Goal: Task Accomplishment & Management: Manage account settings

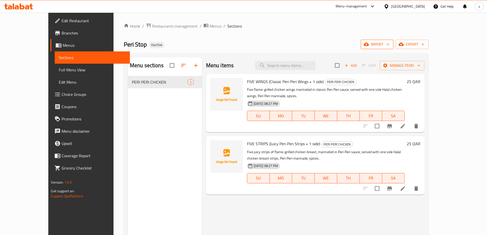
click at [389, 41] on span "import" at bounding box center [377, 44] width 25 height 6
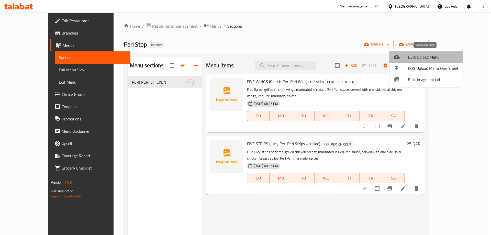
click at [430, 55] on span "Bulk Upload Menu" at bounding box center [433, 57] width 51 height 6
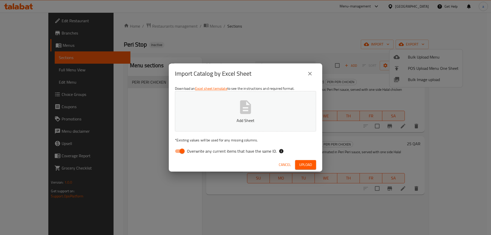
click at [180, 151] on input "Overwrite any current items that have the same ID." at bounding box center [181, 151] width 29 height 10
checkbox input "false"
click at [305, 165] on span "Upload" at bounding box center [305, 165] width 13 height 6
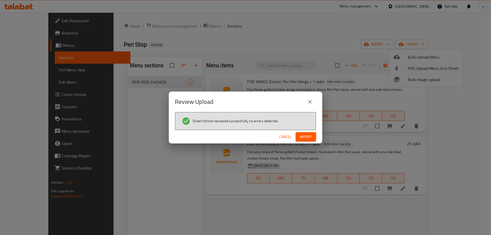
click at [304, 136] on span "Import" at bounding box center [306, 137] width 12 height 6
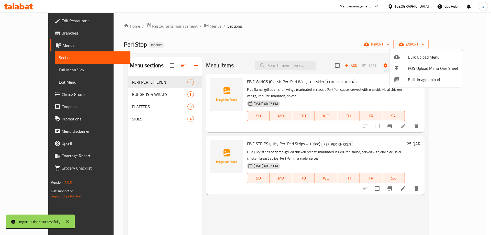
click at [137, 96] on div at bounding box center [245, 117] width 491 height 235
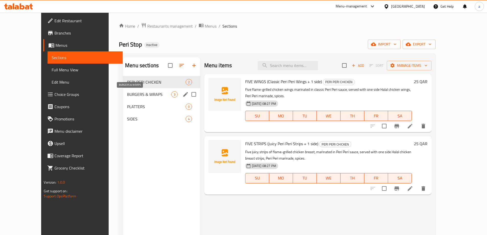
click at [140, 96] on span "BURGERS & WRAPS" at bounding box center [149, 94] width 44 height 6
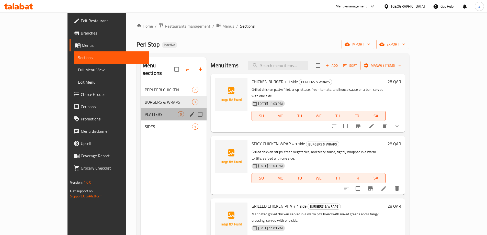
click at [141, 108] on div "PLATTERS 0" at bounding box center [174, 114] width 66 height 12
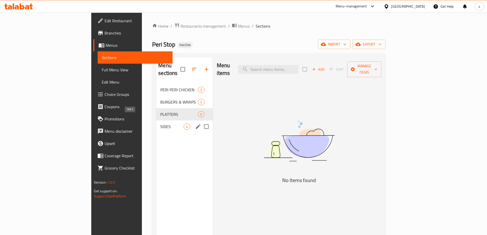
click at [160, 123] on span "SIDES" at bounding box center [171, 126] width 23 height 6
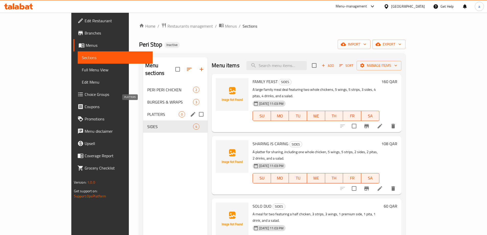
click at [150, 111] on span "PLATTERS" at bounding box center [162, 114] width 31 height 6
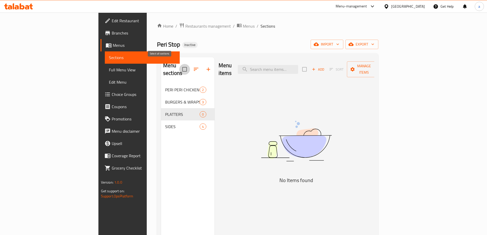
click at [179, 65] on input "checkbox" at bounding box center [184, 69] width 11 height 11
checkbox input "false"
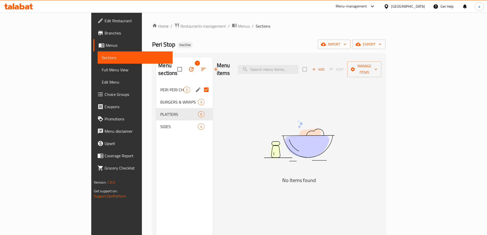
click at [201, 84] on input "Menu sections" at bounding box center [206, 89] width 11 height 11
checkbox input "false"
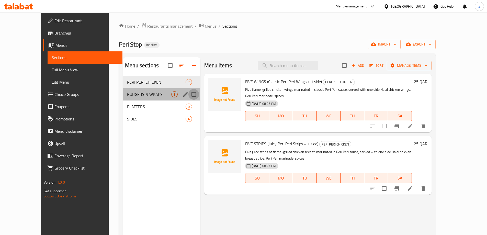
click at [188, 93] on input "Menu sections" at bounding box center [193, 94] width 11 height 11
checkbox input "true"
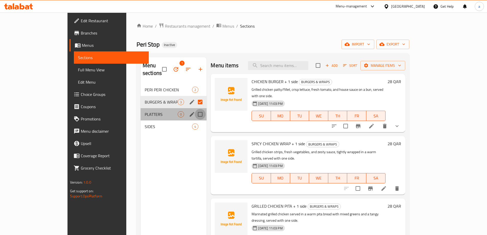
click at [195, 109] on input "Menu sections" at bounding box center [200, 114] width 11 height 11
checkbox input "true"
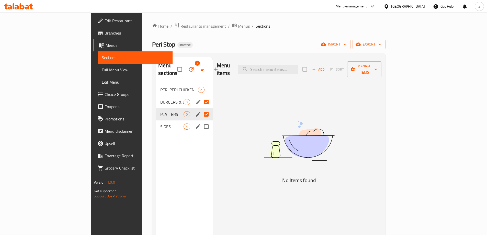
drag, startPoint x: 184, startPoint y: 118, endPoint x: 181, endPoint y: 113, distance: 5.4
click at [201, 121] on input "Menu sections" at bounding box center [206, 126] width 11 height 11
checkbox input "true"
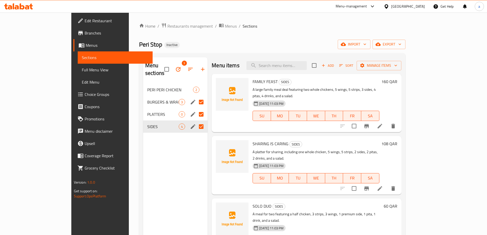
click at [187, 66] on icon "button" at bounding box center [190, 69] width 6 height 6
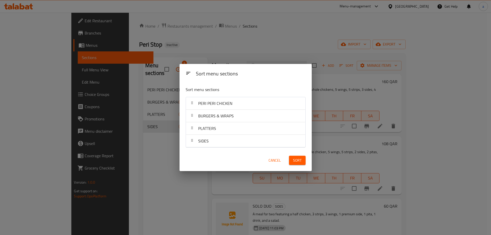
click at [169, 60] on div "Sort menu sections Sort menu sections PERI PERI CHICKEN BURGERS & WRAPS PLATTER…" at bounding box center [245, 117] width 491 height 235
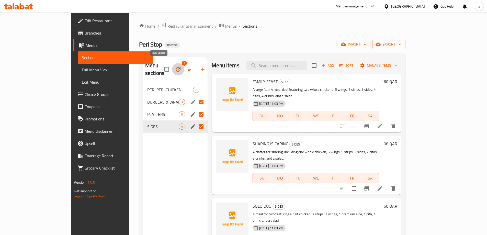
click at [176, 67] on icon "button" at bounding box center [178, 69] width 5 height 5
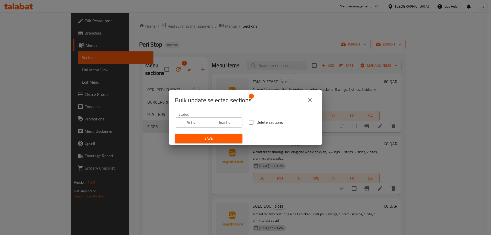
click at [252, 122] on input "Delete sections" at bounding box center [251, 122] width 11 height 11
checkbox input "true"
click at [223, 138] on span "Save" at bounding box center [208, 138] width 59 height 6
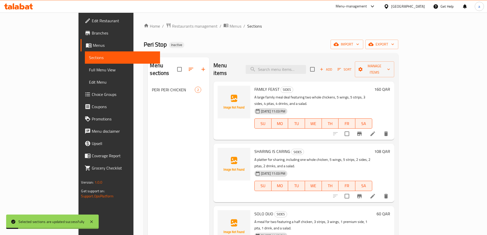
click at [155, 128] on div "Menu sections PERI PERI CHICKEN 2" at bounding box center [179, 174] width 62 height 235
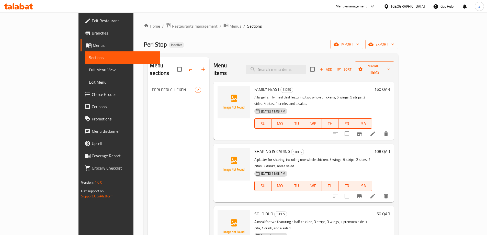
click at [359, 42] on span "import" at bounding box center [347, 44] width 25 height 6
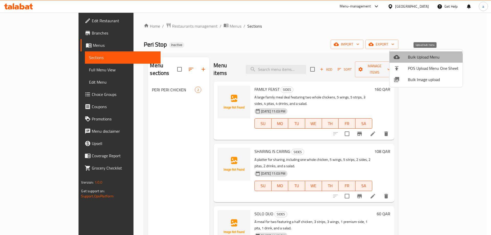
click at [425, 59] on span "Bulk Upload Menu" at bounding box center [433, 57] width 51 height 6
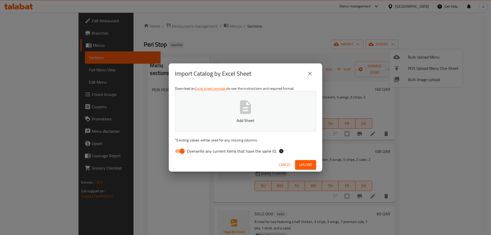
click at [180, 150] on input "Overwrite any current items that have the same ID." at bounding box center [181, 151] width 29 height 10
checkbox input "false"
click at [311, 163] on span "Upload" at bounding box center [305, 165] width 13 height 6
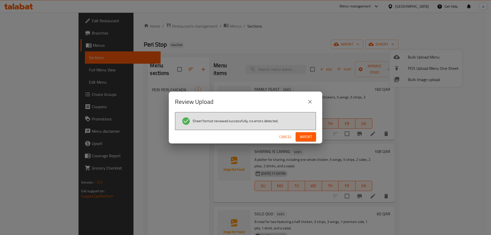
click at [302, 138] on span "Import" at bounding box center [306, 137] width 12 height 6
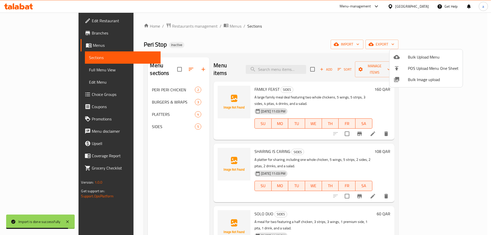
drag, startPoint x: 324, startPoint y: 48, endPoint x: 330, endPoint y: 47, distance: 5.5
click at [324, 48] on div at bounding box center [245, 117] width 491 height 235
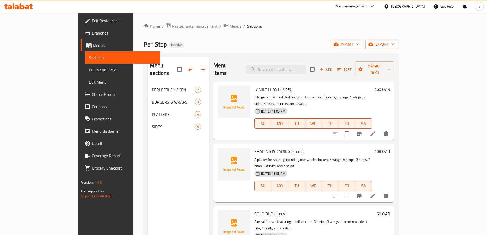
click at [89, 70] on span "Full Menu View" at bounding box center [122, 70] width 67 height 6
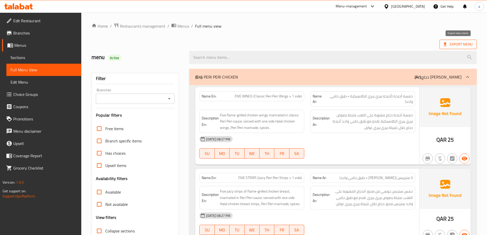
click at [462, 46] on span "Export Menu" at bounding box center [457, 44] width 29 height 6
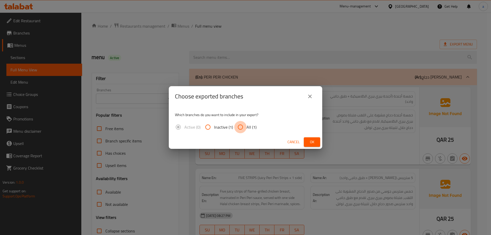
click at [244, 124] on input "All (1)" at bounding box center [240, 127] width 12 height 12
radio input "true"
click at [312, 141] on span "Ok" at bounding box center [312, 142] width 8 height 6
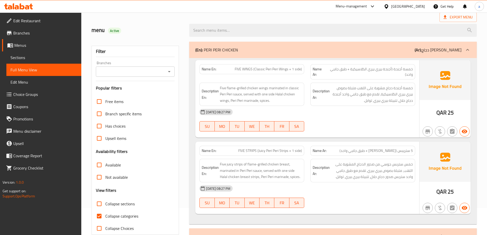
scroll to position [102, 0]
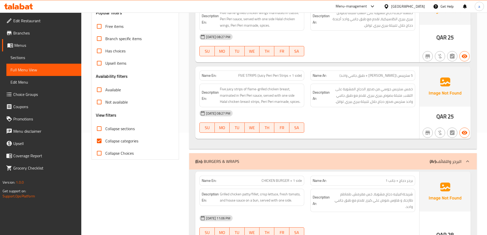
click at [107, 140] on span "Collapse categories" at bounding box center [121, 141] width 33 height 6
click at [105, 140] on input "Collapse categories" at bounding box center [99, 141] width 12 height 12
checkbox input "false"
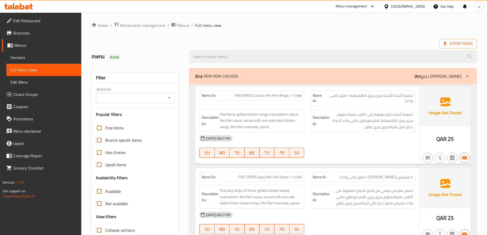
scroll to position [0, 0]
click at [266, 78] on div "(En): PERI PERI CHICKEN (Ar): دجاج بيري بيري" at bounding box center [328, 77] width 266 height 6
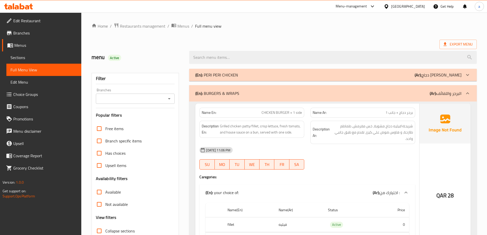
scroll to position [51, 0]
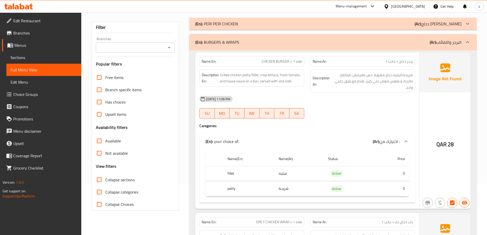
click at [98, 181] on input "Collapse sections" at bounding box center [99, 180] width 12 height 12
checkbox input "true"
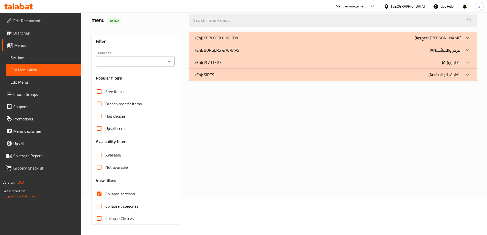
scroll to position [37, 0]
click at [468, 72] on icon at bounding box center [467, 75] width 6 height 6
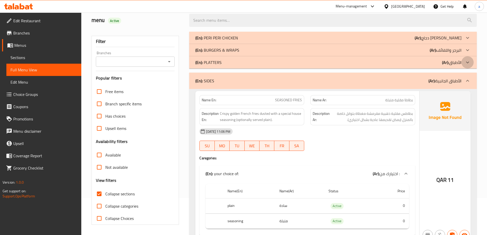
click at [467, 64] on icon at bounding box center [467, 62] width 6 height 6
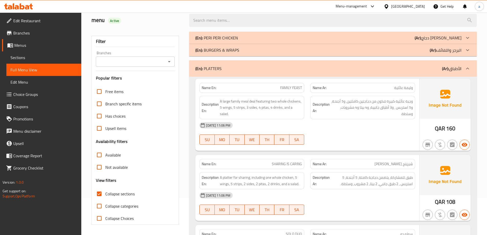
click at [466, 49] on icon at bounding box center [467, 50] width 6 height 6
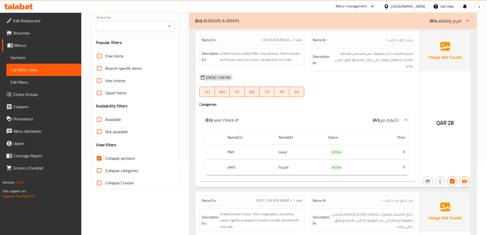
scroll to position [0, 0]
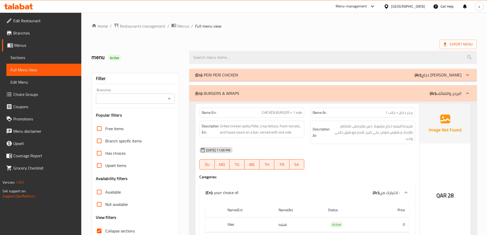
click at [205, 75] on p "(En): PERI PERI CHICKEN" at bounding box center [216, 75] width 43 height 6
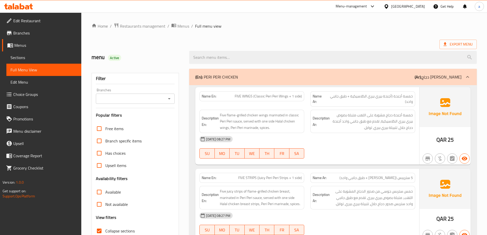
click at [207, 75] on p "(En): PERI PERI CHICKEN" at bounding box center [216, 77] width 43 height 6
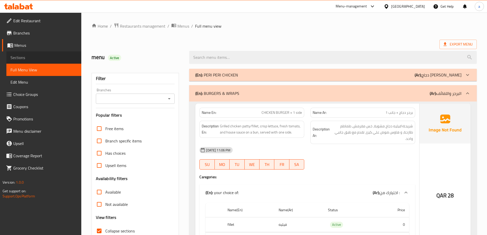
click at [24, 59] on span "Sections" at bounding box center [43, 57] width 67 height 6
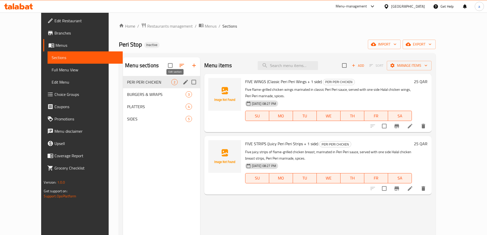
click at [183, 82] on icon "edit" at bounding box center [186, 82] width 6 height 6
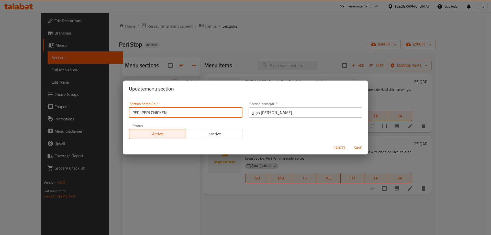
drag, startPoint x: 132, startPoint y: 111, endPoint x: 175, endPoint y: 111, distance: 42.2
click at [175, 111] on input "PERI PERI CHICKEN" at bounding box center [185, 112] width 113 height 10
click at [139, 178] on div "Update menu section Section name(En)   * PERI PERI CHICKEN Section name(En) * S…" at bounding box center [245, 117] width 491 height 235
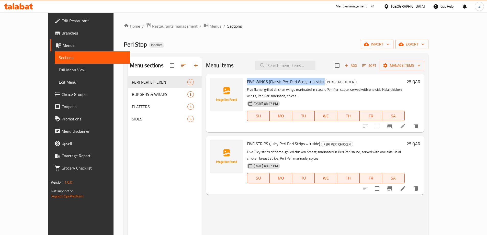
drag, startPoint x: 235, startPoint y: 80, endPoint x: 327, endPoint y: 77, distance: 91.8
click at [327, 77] on div "FIVE WINGS (Classic Peri Peri Wings + 1 side) PERI PERI CHICKEN Five flame-gril…" at bounding box center [326, 103] width 162 height 54
copy h6 "FIVE WINGS (Classic Peri Peri Wings + 1 side)"
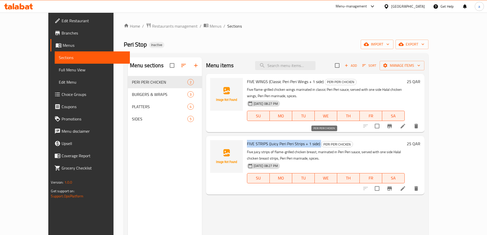
drag, startPoint x: 235, startPoint y: 137, endPoint x: 310, endPoint y: 137, distance: 75.2
click at [310, 140] on h6 "FIVE STRIPS (Juicy Peri Peri Strips + 1 side) PERI PERI CHICKEN" at bounding box center [326, 143] width 158 height 7
copy h6 "FIVE STRIPS (Juicy Peri Peri Strips + 1 side)"
